Goal: Task Accomplishment & Management: Use online tool/utility

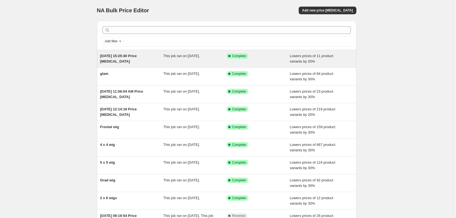
click at [209, 60] on div "This job ran on [DATE]." at bounding box center [194, 58] width 63 height 11
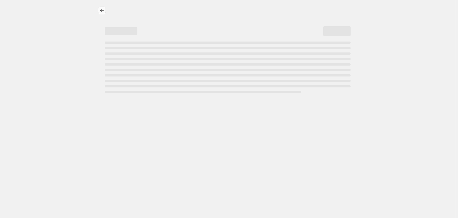
select select "percentage"
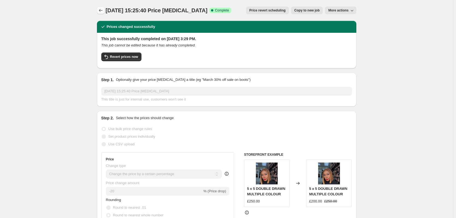
click at [103, 9] on icon "Price change jobs" at bounding box center [100, 10] width 5 height 5
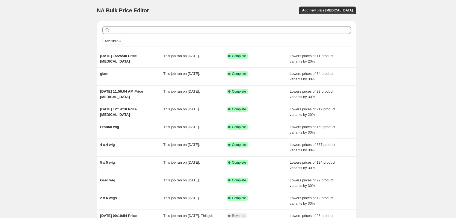
click at [100, 10] on span "NA Bulk Price Editor" at bounding box center [123, 10] width 52 height 6
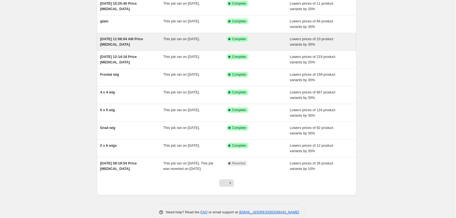
scroll to position [55, 0]
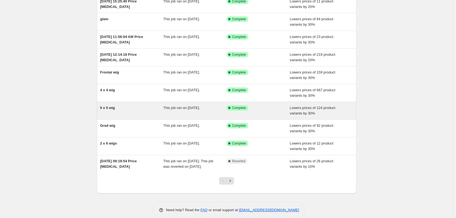
click at [222, 115] on div "This job ran on [DATE]." at bounding box center [194, 110] width 63 height 11
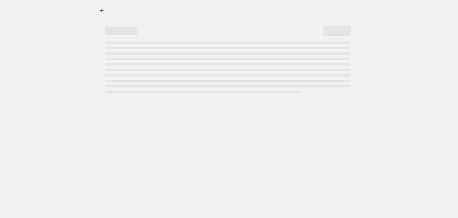
select select "percentage"
select select "collection"
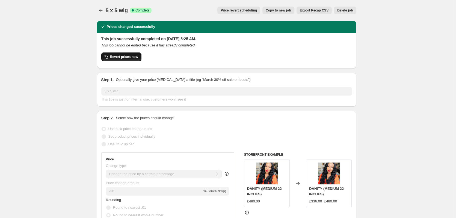
click at [127, 58] on span "Revert prices now" at bounding box center [124, 57] width 28 height 4
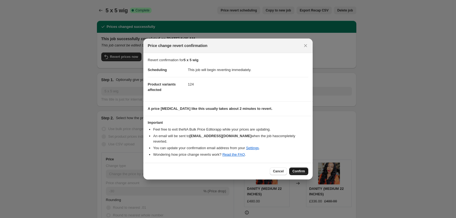
click at [298, 171] on span "Confirm" at bounding box center [298, 171] width 13 height 4
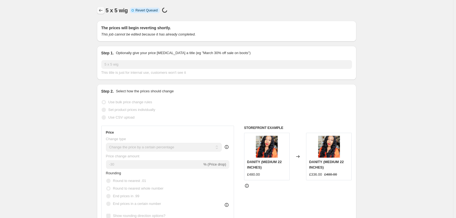
click at [102, 11] on icon "Price change jobs" at bounding box center [100, 10] width 5 height 5
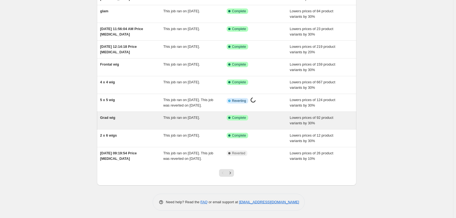
scroll to position [74, 0]
click at [248, 118] on div "Success Complete Complete" at bounding box center [257, 119] width 63 height 11
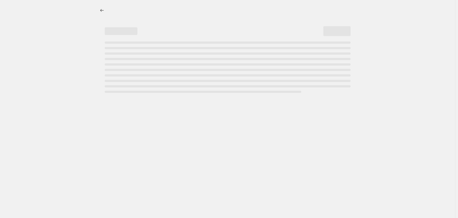
select select "percentage"
select select "collection"
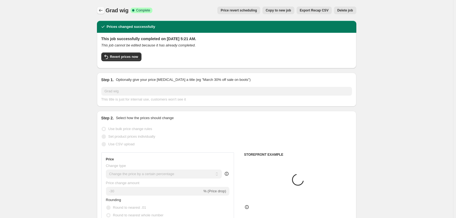
click at [102, 11] on icon "Price change jobs" at bounding box center [100, 10] width 5 height 5
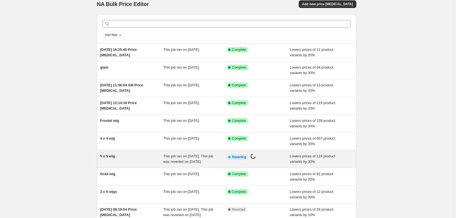
scroll to position [27, 0]
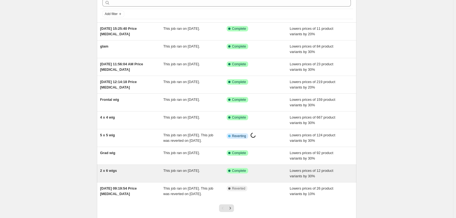
click at [209, 179] on div "This job ran on [DATE]." at bounding box center [194, 173] width 63 height 11
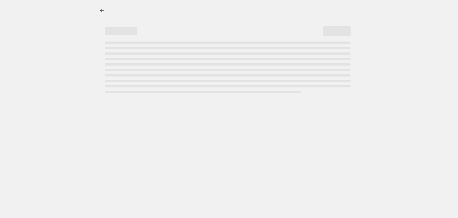
select select "percentage"
select select "collection"
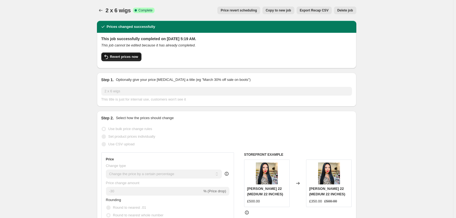
click at [128, 59] on button "Revert prices now" at bounding box center [121, 56] width 40 height 9
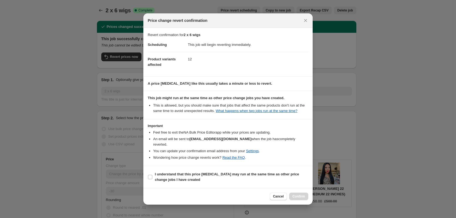
click at [205, 182] on span "I understand that this price [MEDICAL_DATA] may run at the same time as other p…" at bounding box center [231, 176] width 153 height 11
click at [152, 179] on input "I understand that this price [MEDICAL_DATA] may run at the same time as other p…" at bounding box center [150, 177] width 4 height 4
checkbox input "true"
click at [297, 198] on span "Confirm" at bounding box center [298, 196] width 13 height 4
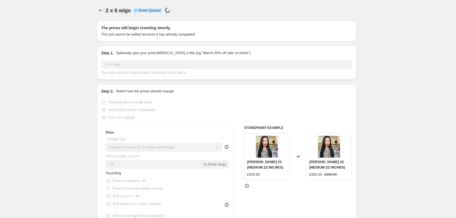
click at [106, 8] on div at bounding box center [101, 11] width 9 height 8
click at [102, 12] on icon "Price change jobs" at bounding box center [100, 10] width 5 height 5
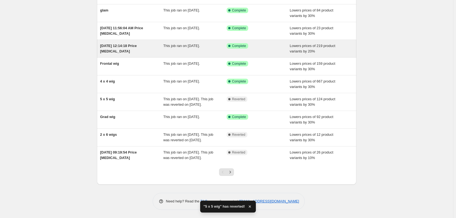
scroll to position [80, 0]
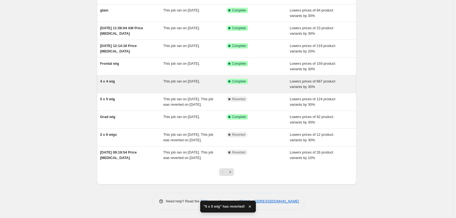
click at [136, 79] on div "4 x 4 wig" at bounding box center [131, 84] width 63 height 11
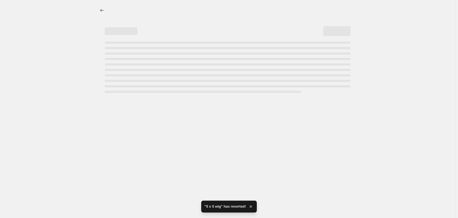
select select "percentage"
select select "collection"
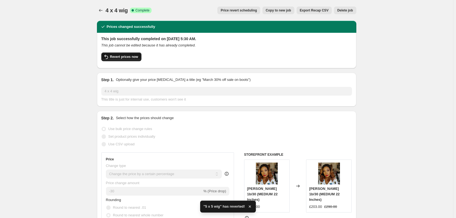
click at [126, 58] on span "Revert prices now" at bounding box center [124, 57] width 28 height 4
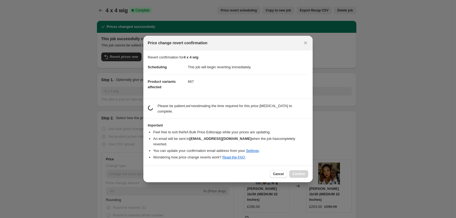
click at [283, 148] on li "You can update your confirmation email address from your Settings ." at bounding box center [230, 150] width 155 height 5
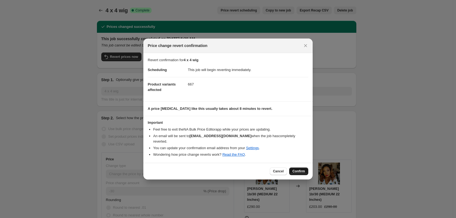
click at [290, 169] on button "Confirm" at bounding box center [298, 171] width 19 height 8
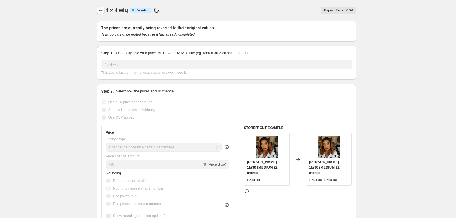
click at [103, 12] on icon "Price change jobs" at bounding box center [100, 10] width 5 height 5
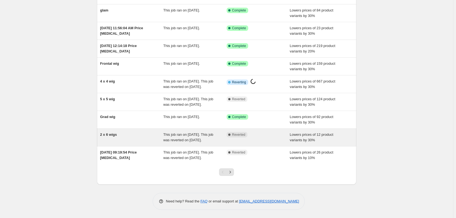
scroll to position [82, 0]
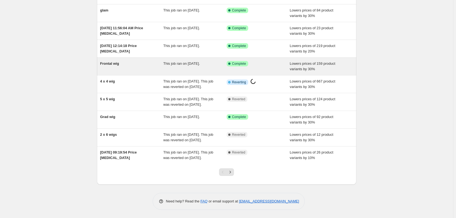
click at [140, 61] on div "Frontal wig" at bounding box center [131, 66] width 63 height 11
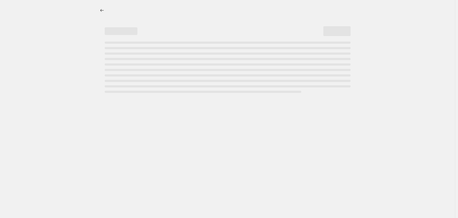
select select "percentage"
select select "collection"
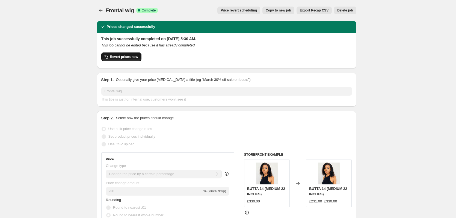
click at [120, 58] on span "Revert prices now" at bounding box center [124, 57] width 28 height 4
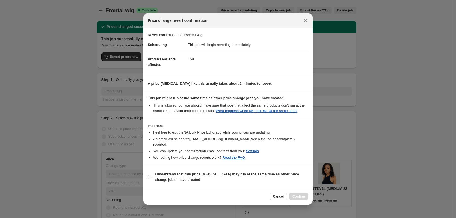
click at [223, 178] on b "I understand that this price [MEDICAL_DATA] may run at the same time as other p…" at bounding box center [227, 177] width 144 height 10
click at [152, 178] on input "I understand that this price [MEDICAL_DATA] may run at the same time as other p…" at bounding box center [150, 177] width 4 height 4
checkbox input "true"
click at [303, 198] on span "Confirm" at bounding box center [298, 196] width 13 height 4
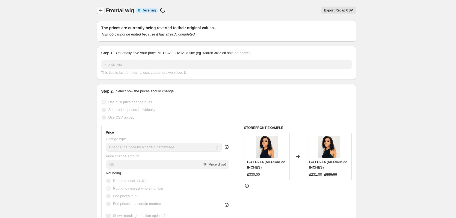
click at [102, 11] on icon "Price change jobs" at bounding box center [100, 10] width 5 height 5
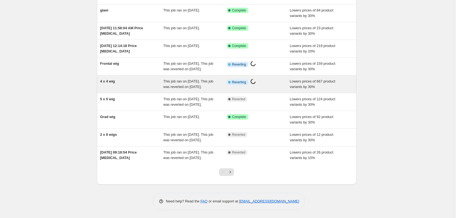
scroll to position [91, 0]
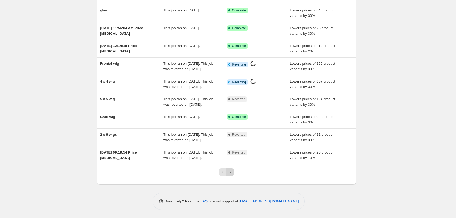
click at [230, 174] on icon "Next" at bounding box center [229, 171] width 5 height 5
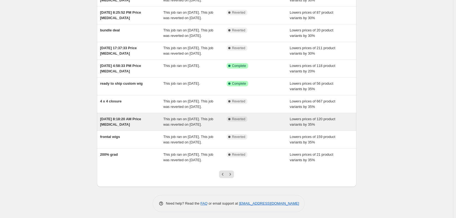
scroll to position [82, 0]
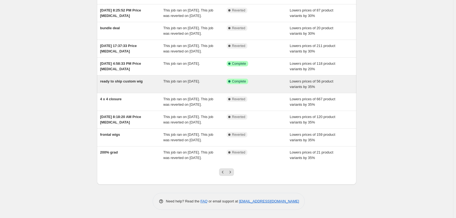
click at [178, 87] on div "This job ran on [DATE]." at bounding box center [194, 84] width 63 height 11
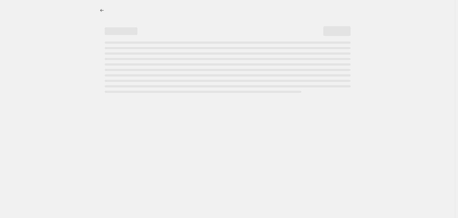
select select "percentage"
select select "collection"
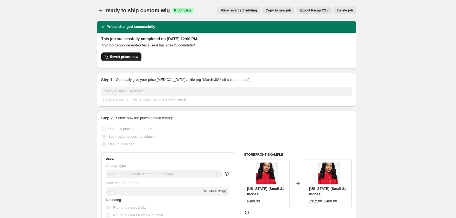
click at [134, 55] on button "Revert prices now" at bounding box center [121, 56] width 40 height 9
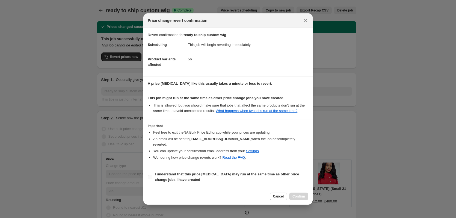
click at [223, 177] on b "I understand that this price [MEDICAL_DATA] may run at the same time as other p…" at bounding box center [227, 177] width 144 height 10
click at [152, 177] on input "I understand that this price [MEDICAL_DATA] may run at the same time as other p…" at bounding box center [150, 177] width 4 height 4
checkbox input "true"
click at [303, 198] on span "Confirm" at bounding box center [298, 196] width 13 height 4
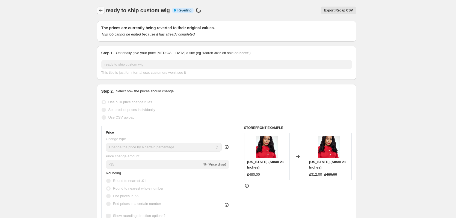
click at [103, 11] on icon "Price change jobs" at bounding box center [100, 10] width 5 height 5
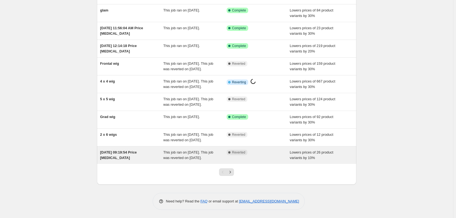
scroll to position [91, 0]
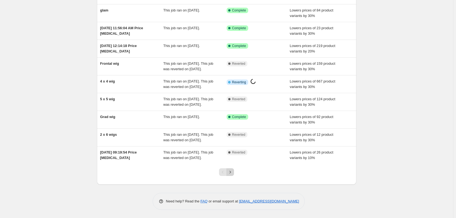
click at [231, 172] on icon "Next" at bounding box center [229, 171] width 5 height 5
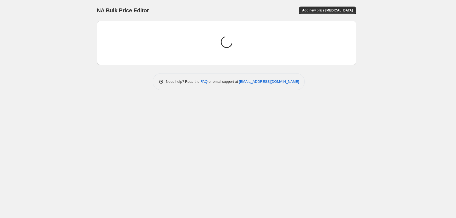
scroll to position [0, 0]
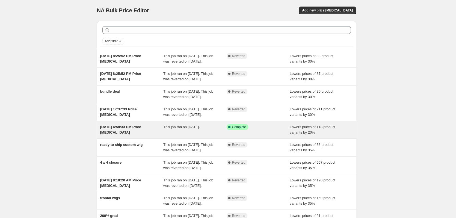
click at [148, 135] on div "[DATE] 4:58:33 PM Price [MEDICAL_DATA]" at bounding box center [131, 129] width 63 height 11
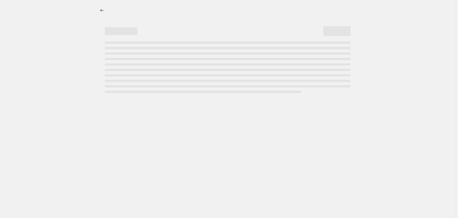
select select "percentage"
select select "collection"
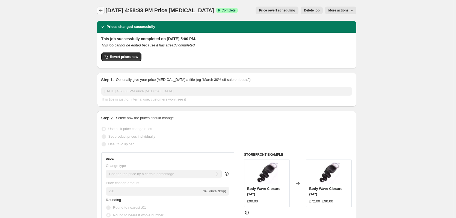
click at [103, 11] on icon "Price change jobs" at bounding box center [100, 10] width 5 height 5
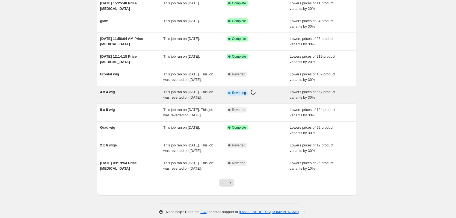
scroll to position [91, 0]
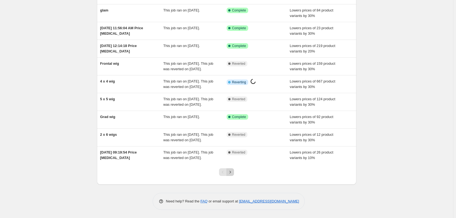
click at [231, 173] on icon "Next" at bounding box center [229, 171] width 5 height 5
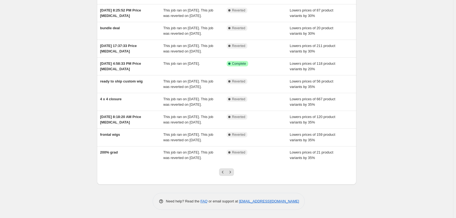
scroll to position [112, 0]
click at [233, 174] on icon "Next" at bounding box center [229, 171] width 5 height 5
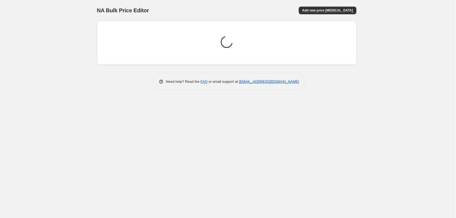
scroll to position [0, 0]
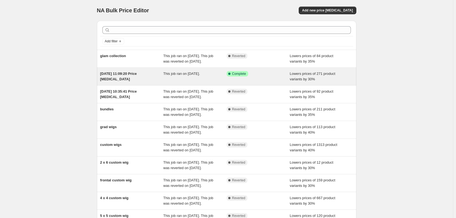
click at [200, 76] on span "This job ran on [DATE]." at bounding box center [181, 73] width 37 height 4
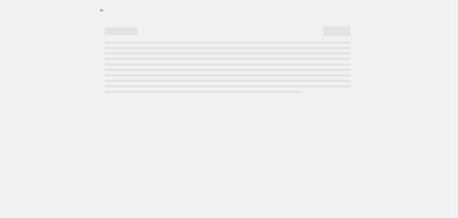
select select "percentage"
select select "collection"
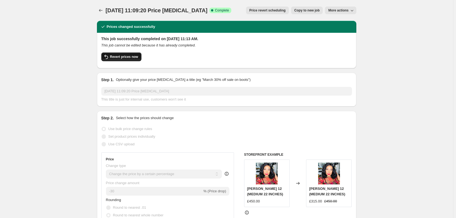
click at [131, 58] on span "Revert prices now" at bounding box center [124, 57] width 28 height 4
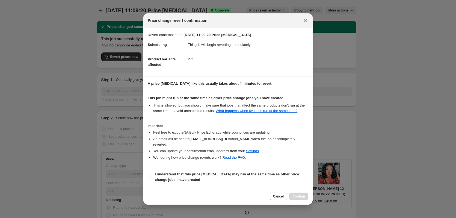
click at [225, 182] on span "I understand that this price [MEDICAL_DATA] may run at the same time as other p…" at bounding box center [231, 176] width 153 height 11
click at [152, 179] on input "I understand that this price [MEDICAL_DATA] may run at the same time as other p…" at bounding box center [150, 177] width 4 height 4
checkbox input "true"
click at [298, 198] on span "Confirm" at bounding box center [298, 196] width 13 height 4
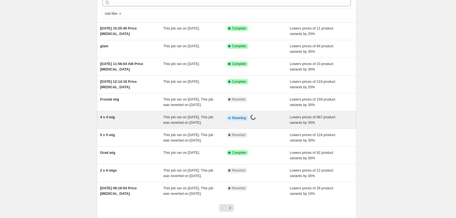
scroll to position [27, 0]
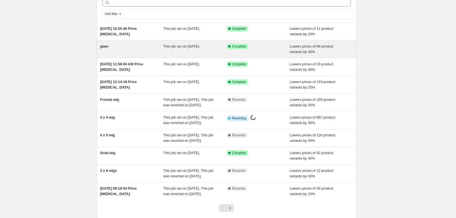
click at [196, 53] on div "This job ran on [DATE]." at bounding box center [194, 49] width 63 height 11
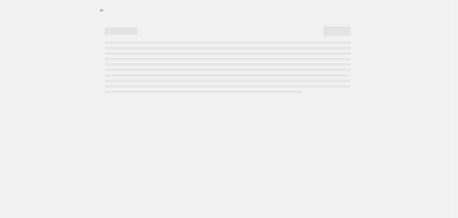
select select "percentage"
select select "collection"
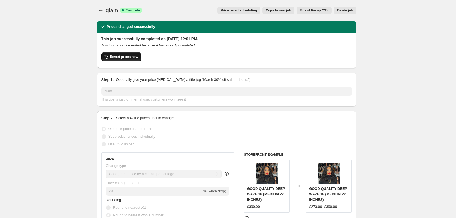
click at [139, 54] on button "Revert prices now" at bounding box center [121, 56] width 40 height 9
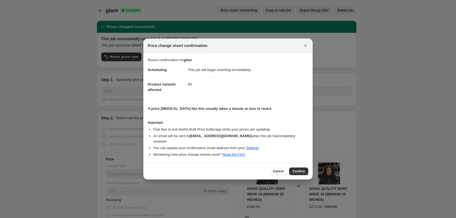
click at [303, 172] on span "Confirm" at bounding box center [298, 171] width 13 height 4
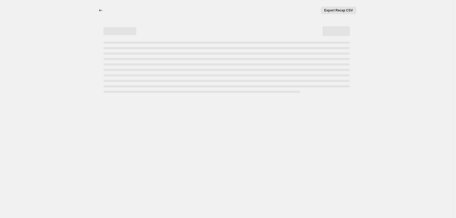
select select "percentage"
select select "collection"
